Goal: Transaction & Acquisition: Book appointment/travel/reservation

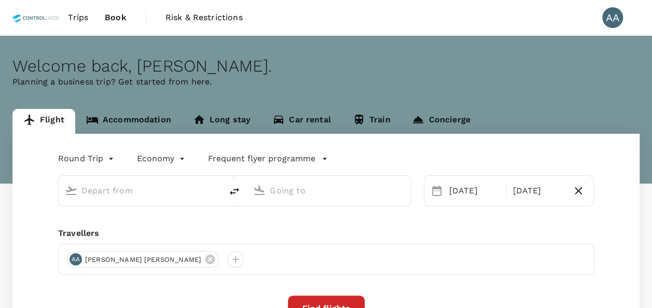
click at [169, 186] on input "text" at bounding box center [140, 191] width 119 height 16
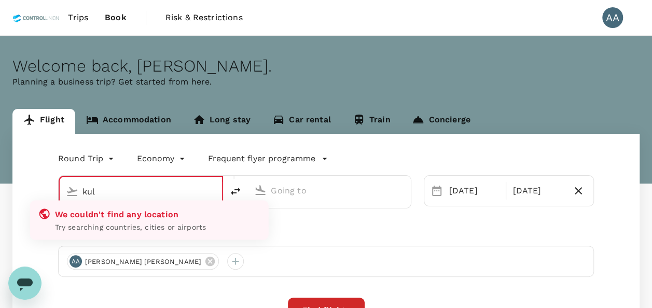
type input "[GEOGRAPHIC_DATA], [GEOGRAPHIC_DATA] (any)"
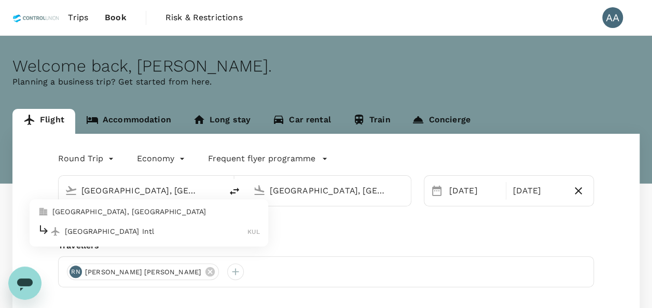
click at [165, 213] on p "[GEOGRAPHIC_DATA], [GEOGRAPHIC_DATA]" at bounding box center [156, 212] width 208 height 10
type input "[GEOGRAPHIC_DATA], [GEOGRAPHIC_DATA] (any)"
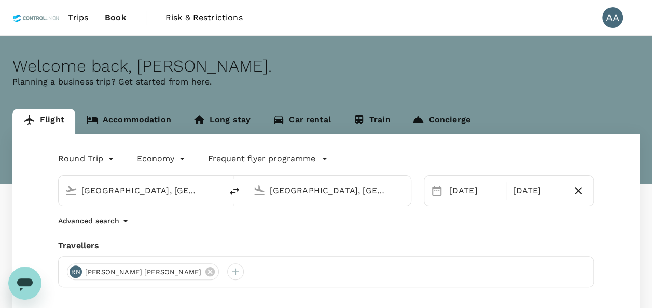
click at [393, 188] on div "[GEOGRAPHIC_DATA], [GEOGRAPHIC_DATA] (any)" at bounding box center [337, 191] width 134 height 17
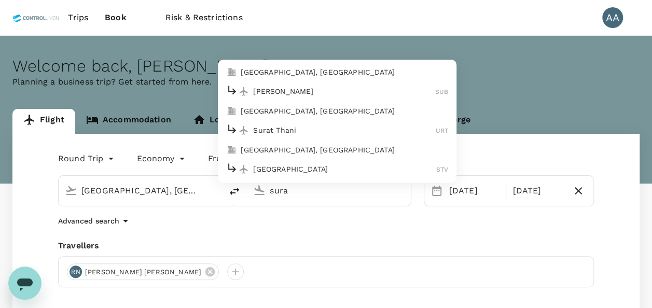
click at [333, 74] on p "[GEOGRAPHIC_DATA], [GEOGRAPHIC_DATA]" at bounding box center [345, 72] width 208 height 10
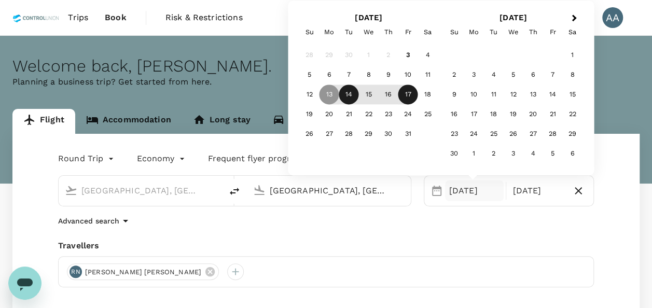
type input "[GEOGRAPHIC_DATA], [GEOGRAPHIC_DATA] (any)"
click at [354, 94] on div "14" at bounding box center [349, 95] width 20 height 20
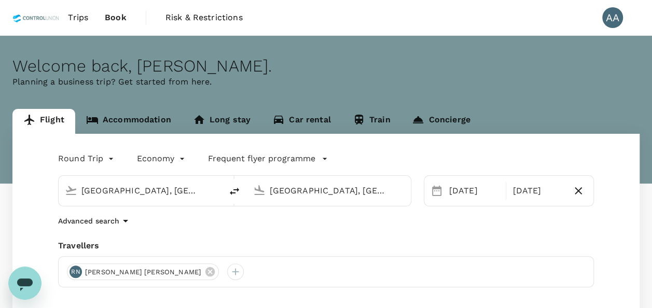
click at [541, 239] on div "Round Trip roundtrip Economy economy Frequent flyer programme [GEOGRAPHIC_DATA]…" at bounding box center [325, 280] width 627 height 293
click at [204, 269] on icon at bounding box center [209, 271] width 11 height 11
click at [79, 271] on div at bounding box center [75, 272] width 17 height 17
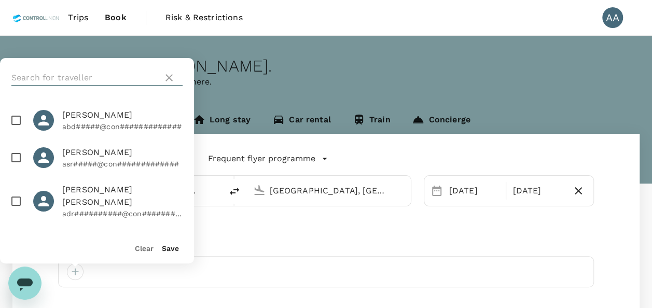
click at [139, 80] on input "text" at bounding box center [84, 78] width 147 height 17
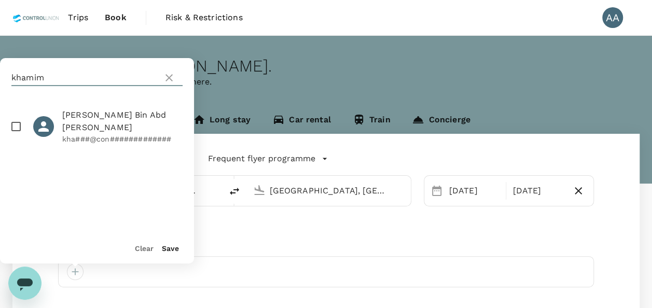
type input "khamim"
click at [20, 128] on input "checkbox" at bounding box center [16, 127] width 22 height 22
checkbox input "true"
click at [171, 247] on button "Save" at bounding box center [170, 248] width 17 height 8
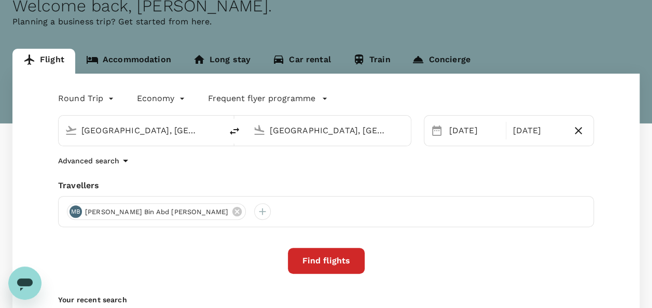
scroll to position [62, 0]
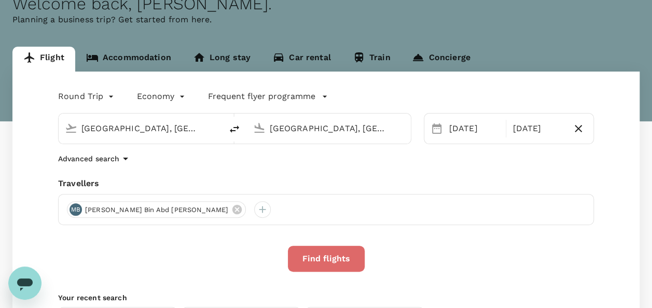
click at [315, 256] on button "Find flights" at bounding box center [326, 259] width 77 height 26
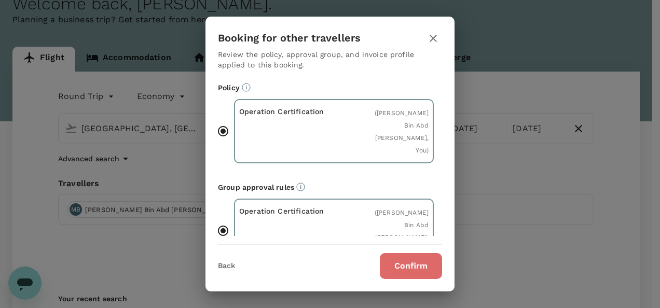
click at [399, 267] on button "Confirm" at bounding box center [411, 266] width 62 height 26
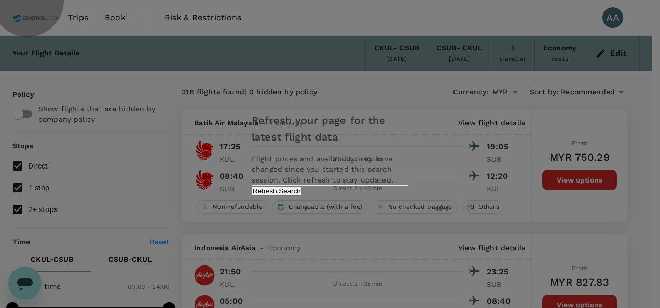
click at [302, 196] on button "Refresh Search" at bounding box center [277, 191] width 50 height 10
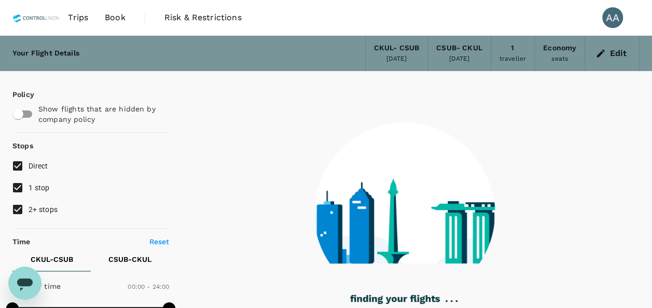
type input "515"
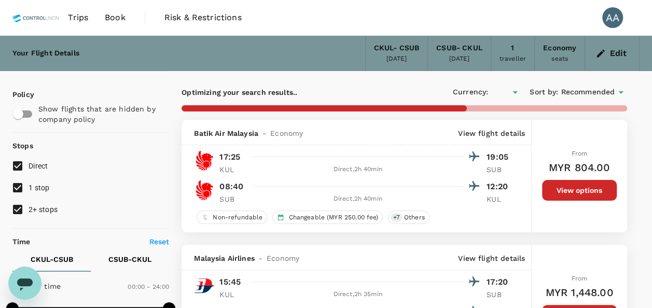
type input "MYR"
type input "1790"
